Goal: Find specific page/section: Find specific page/section

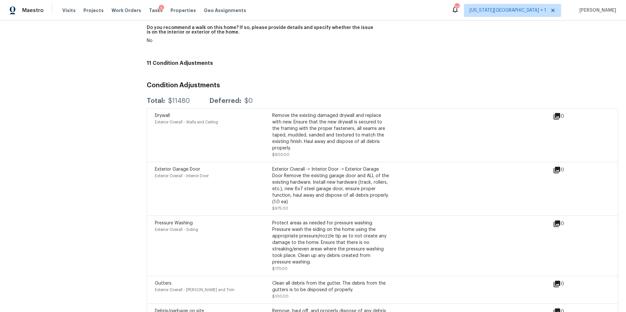
scroll to position [1329, 0]
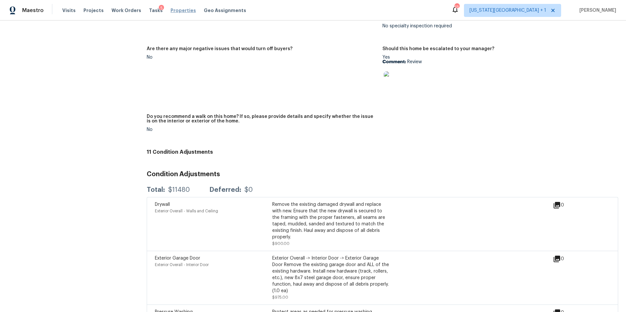
click at [171, 10] on span "Properties" at bounding box center [183, 10] width 25 height 7
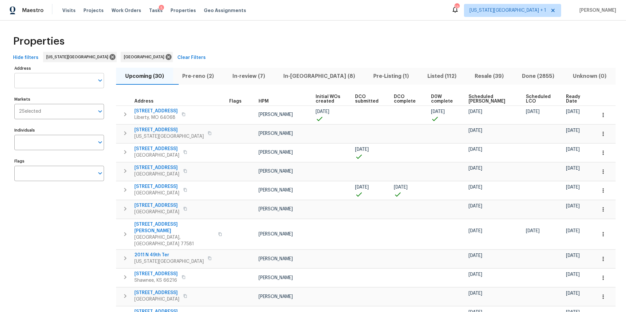
click at [56, 80] on input "Address" at bounding box center [54, 80] width 80 height 15
click at [368, 73] on span "Pre-Listing (1)" at bounding box center [391, 76] width 46 height 9
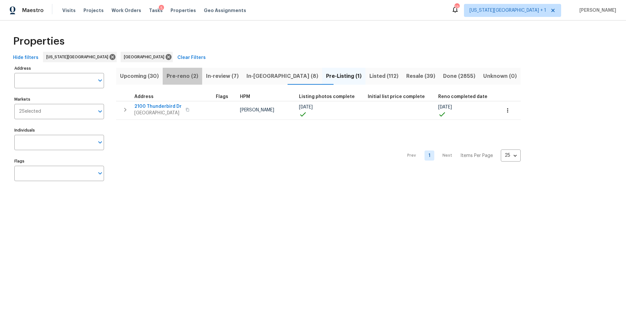
click at [179, 77] on span "Pre-reno (2)" at bounding box center [183, 76] width 32 height 9
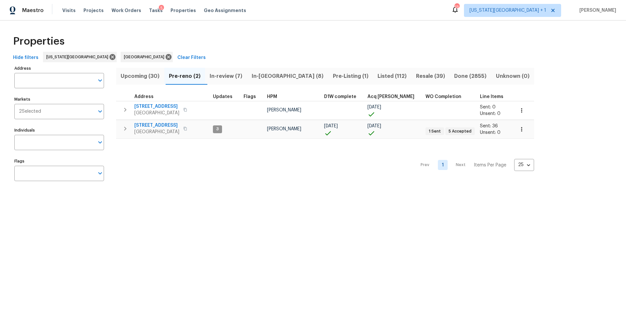
click at [221, 76] on span "In-review (7)" at bounding box center [226, 76] width 34 height 9
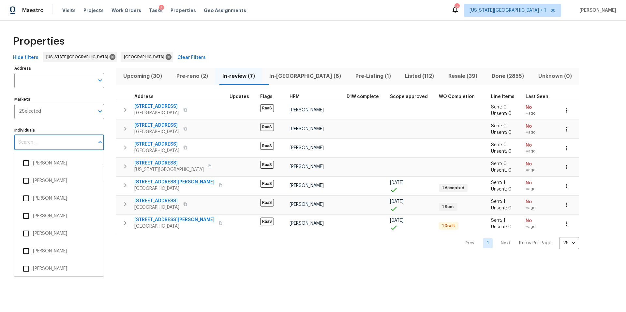
click at [31, 144] on input "Individuals" at bounding box center [54, 142] width 80 height 15
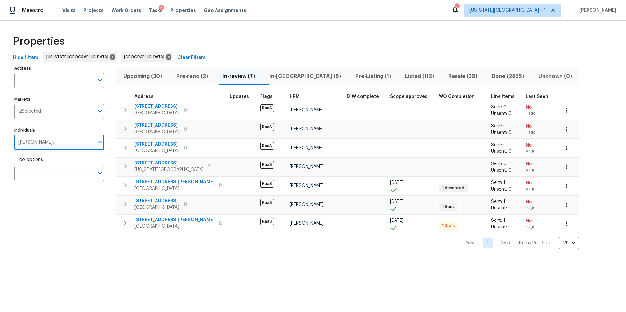
type input "[PERSON_NAME]\"
click at [149, 11] on span "Tasks" at bounding box center [156, 10] width 14 height 5
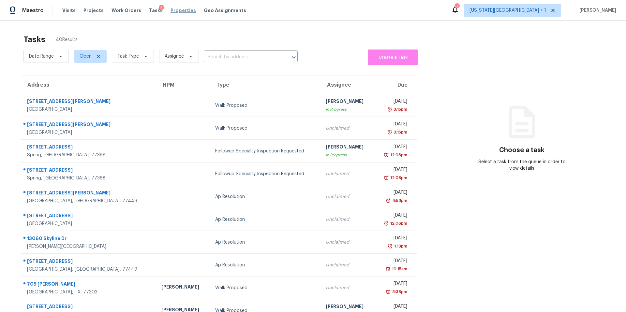
click at [173, 12] on span "Properties" at bounding box center [183, 10] width 25 height 7
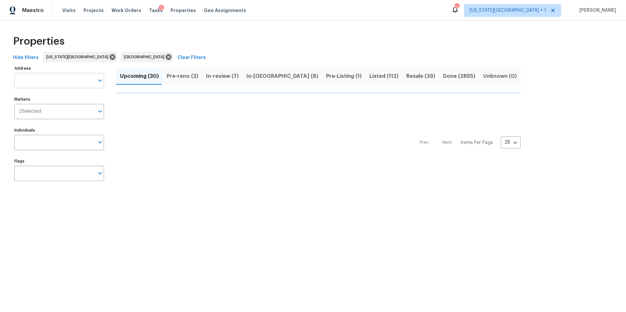
click at [47, 83] on input "Address" at bounding box center [54, 80] width 80 height 15
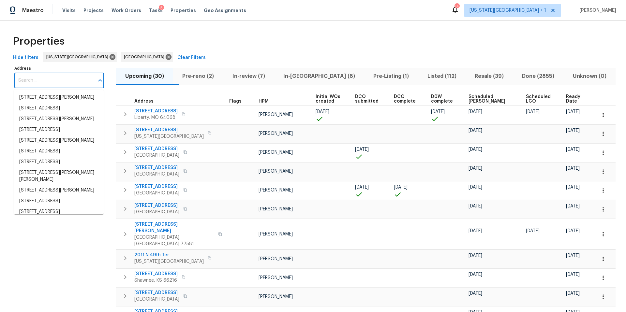
click at [46, 82] on input "Address" at bounding box center [54, 80] width 80 height 15
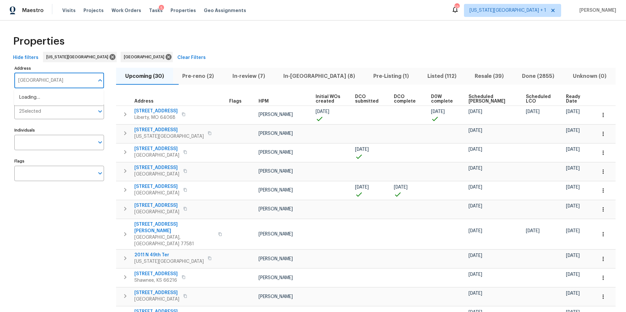
type input "river hills"
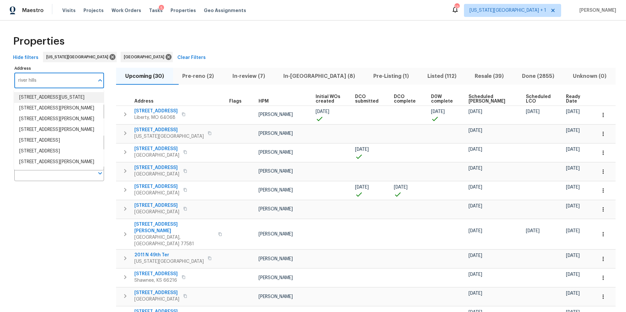
click at [45, 102] on li "[STREET_ADDRESS][US_STATE]" at bounding box center [59, 97] width 90 height 11
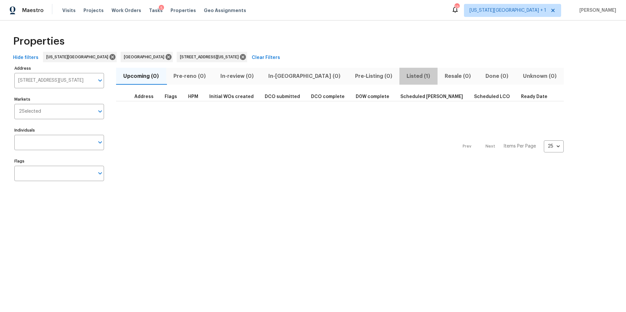
click at [403, 78] on span "Listed (1)" at bounding box center [418, 76] width 30 height 9
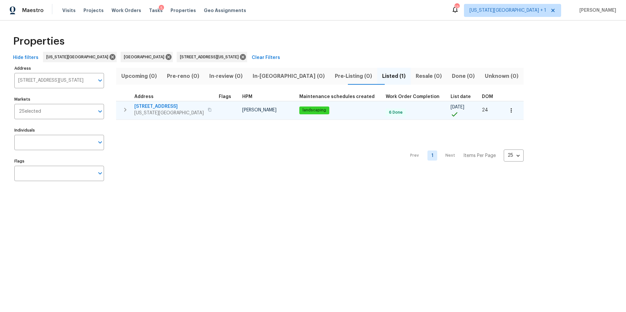
click at [167, 109] on span "[STREET_ADDRESS]" at bounding box center [168, 106] width 69 height 7
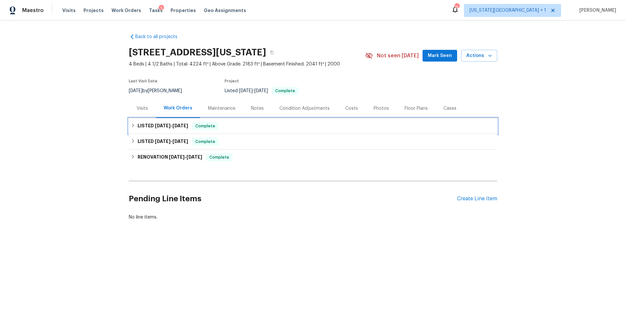
click at [158, 124] on span "7/29/25" at bounding box center [163, 126] width 16 height 5
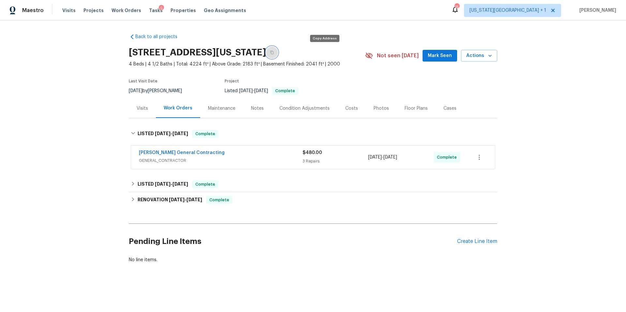
click at [274, 52] on icon "button" at bounding box center [272, 53] width 4 height 4
click at [177, 12] on span "Properties" at bounding box center [183, 10] width 25 height 7
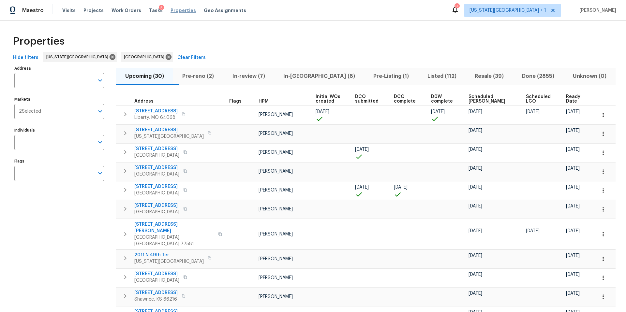
click at [177, 13] on span "Properties" at bounding box center [183, 10] width 25 height 7
click at [47, 145] on input "Individuals" at bounding box center [54, 142] width 80 height 15
click at [33, 143] on input "Joshua beatty" at bounding box center [54, 142] width 80 height 15
type input "[PERSON_NAME]"
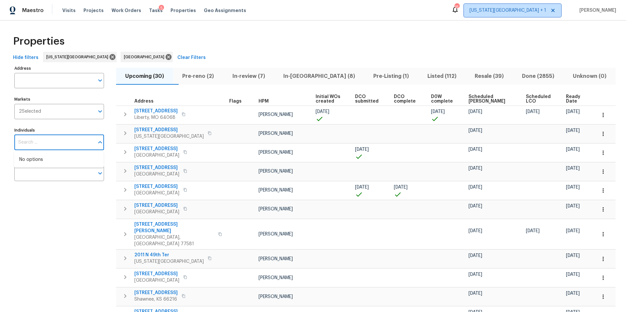
click at [532, 15] on span "[US_STATE][GEOGRAPHIC_DATA] + 1" at bounding box center [512, 10] width 97 height 13
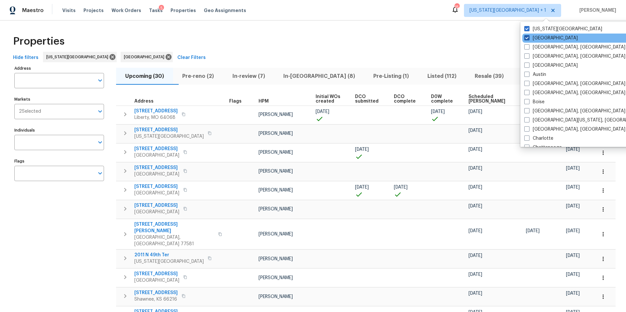
click at [528, 35] on label "[GEOGRAPHIC_DATA]" at bounding box center [550, 38] width 53 height 7
click at [528, 35] on input "[GEOGRAPHIC_DATA]" at bounding box center [526, 37] width 4 height 4
checkbox input "false"
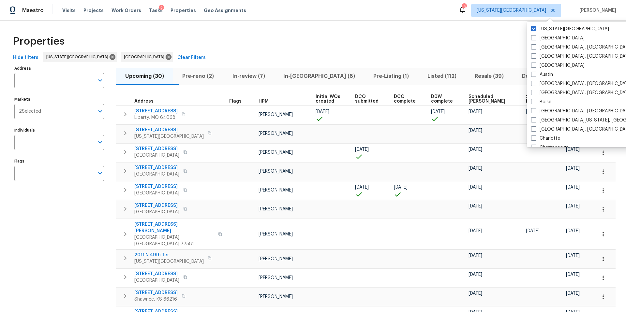
click at [314, 46] on div "Properties" at bounding box center [312, 41] width 605 height 21
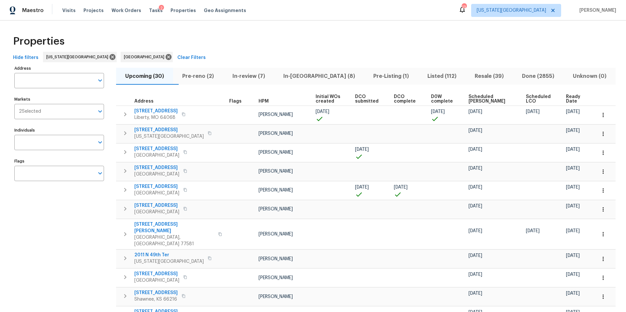
click at [211, 76] on span "Pre-reno (2)" at bounding box center [198, 76] width 42 height 9
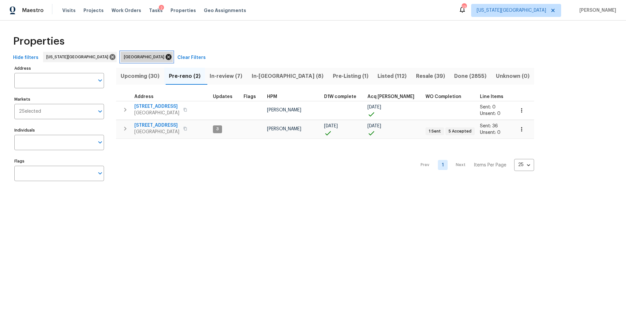
click at [165, 57] on icon at bounding box center [168, 56] width 7 height 7
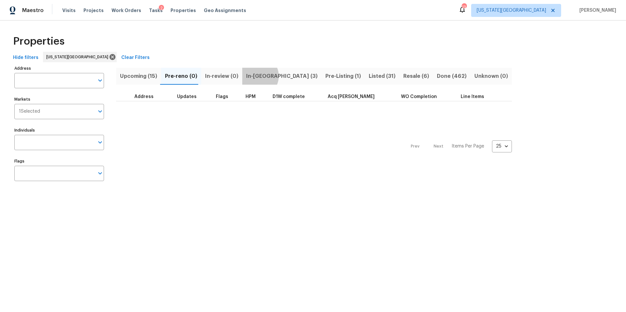
click at [253, 76] on span "In-reno (3)" at bounding box center [281, 76] width 71 height 9
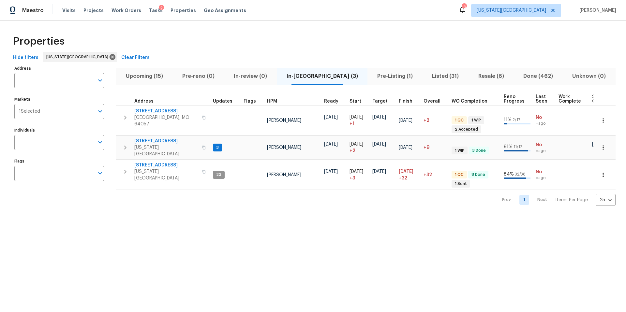
click at [150, 75] on span "Upcoming (15)" at bounding box center [144, 76] width 49 height 9
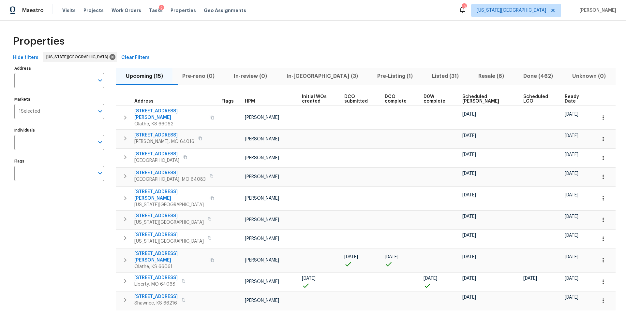
click at [565, 99] on span "Ready Date" at bounding box center [575, 99] width 21 height 9
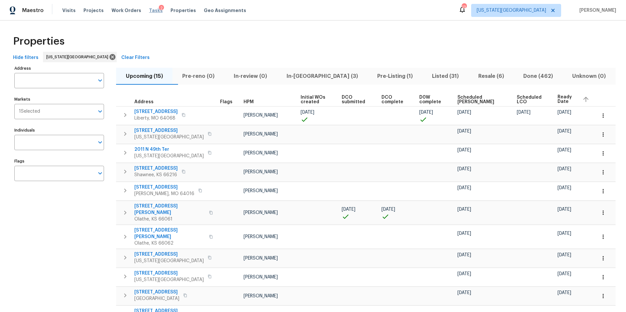
click at [149, 12] on span "Tasks" at bounding box center [156, 10] width 14 height 5
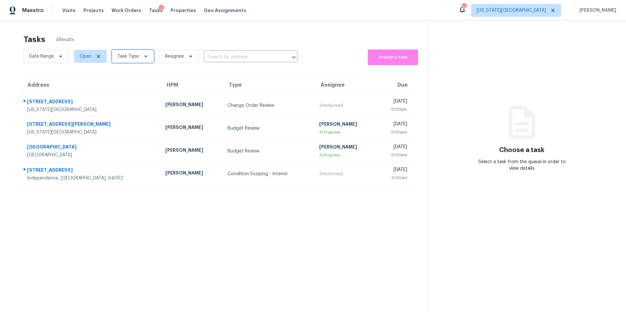
click at [137, 54] on span "Task Type" at bounding box center [128, 56] width 22 height 7
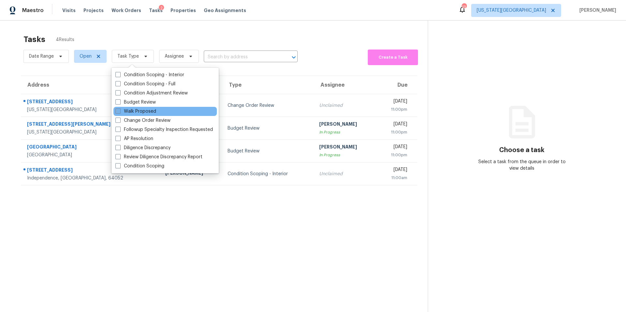
click at [140, 109] on label "Walk Proposed" at bounding box center [135, 111] width 41 height 7
click at [120, 109] on input "Walk Proposed" at bounding box center [117, 110] width 4 height 4
checkbox input "true"
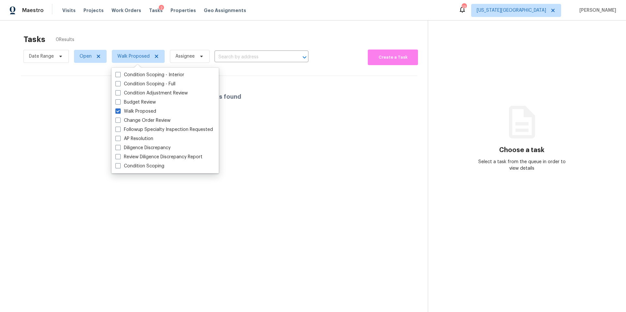
click at [185, 31] on div "Tasks 0 Results" at bounding box center [225, 39] width 404 height 17
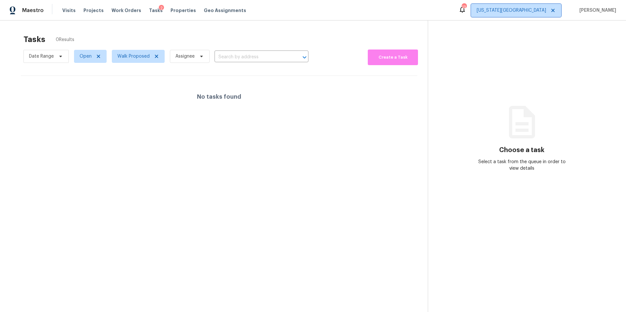
click at [542, 10] on span "[US_STATE][GEOGRAPHIC_DATA]" at bounding box center [511, 10] width 69 height 7
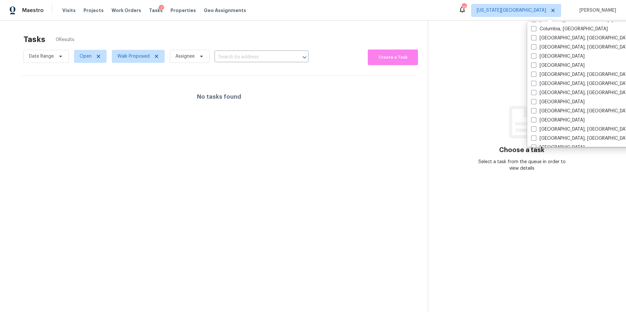
scroll to position [157, 0]
click at [537, 102] on label "[GEOGRAPHIC_DATA]" at bounding box center [557, 101] width 53 height 7
click at [536, 102] on input "[GEOGRAPHIC_DATA]" at bounding box center [533, 100] width 4 height 4
checkbox input "true"
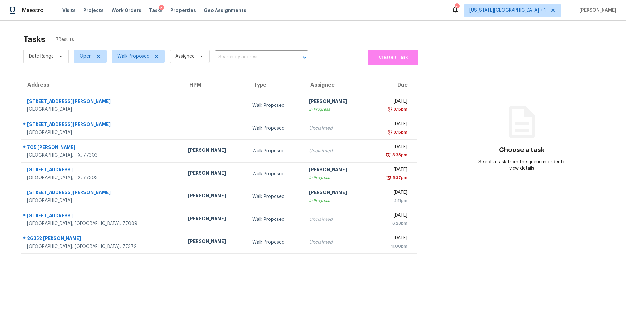
click at [316, 33] on div "Tasks 7 Results" at bounding box center [225, 39] width 404 height 17
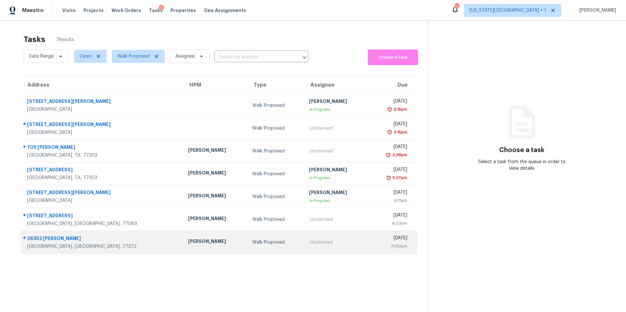
click at [93, 239] on div "26352 Welch Ln" at bounding box center [102, 239] width 151 height 8
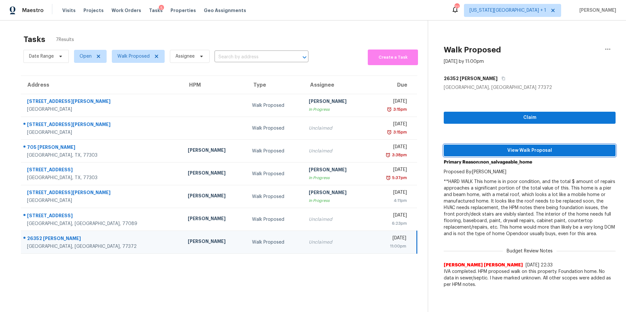
click at [463, 152] on span "View Walk Proposal" at bounding box center [529, 151] width 161 height 8
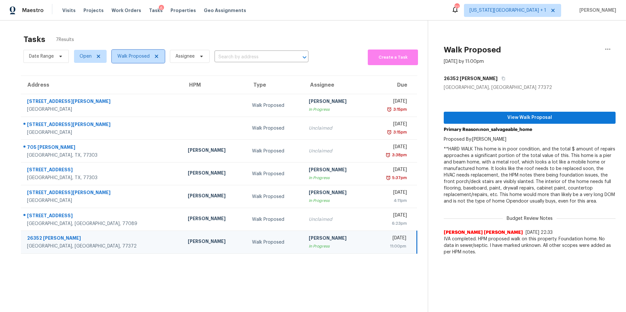
click at [127, 55] on span "Walk Proposed" at bounding box center [133, 56] width 32 height 7
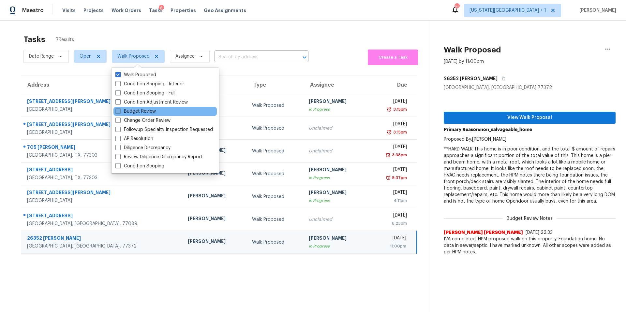
click at [131, 114] on label "Budget Review" at bounding box center [135, 111] width 40 height 7
click at [120, 113] on input "Budget Review" at bounding box center [117, 110] width 4 height 4
checkbox input "true"
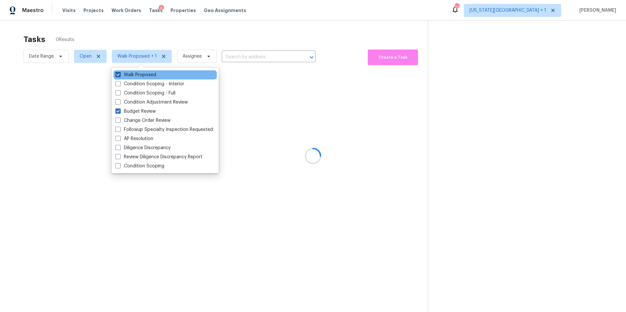
click at [121, 76] on label "Walk Proposed" at bounding box center [135, 75] width 41 height 7
click at [120, 76] on input "Walk Proposed" at bounding box center [117, 74] width 4 height 4
checkbox input "false"
click at [137, 34] on div at bounding box center [313, 156] width 626 height 312
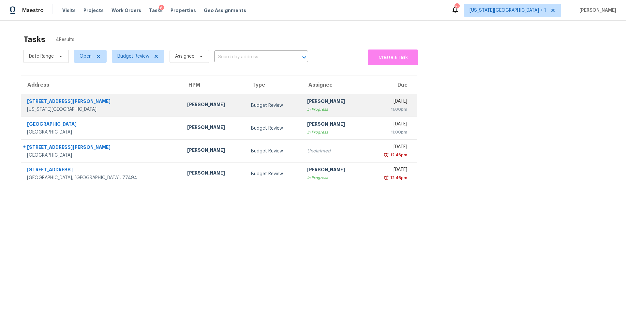
click at [116, 110] on td "10630 Walrond Ave Kansas City, MO, 64137" at bounding box center [101, 105] width 161 height 23
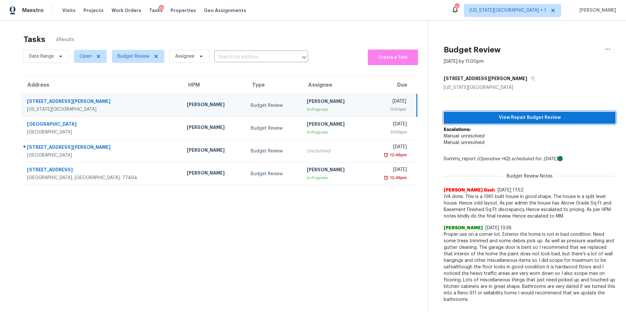
click at [484, 115] on span "View Repair Budget Review" at bounding box center [529, 118] width 161 height 8
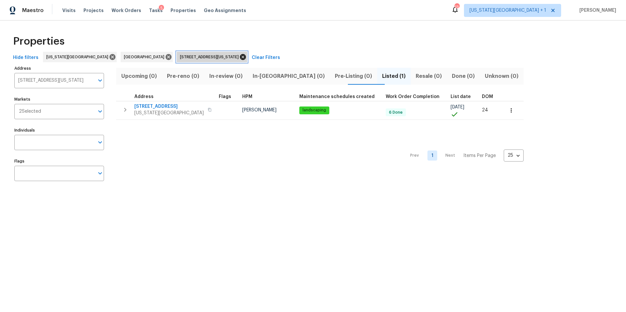
click at [240, 55] on icon at bounding box center [243, 57] width 6 height 6
